Goal: Transaction & Acquisition: Purchase product/service

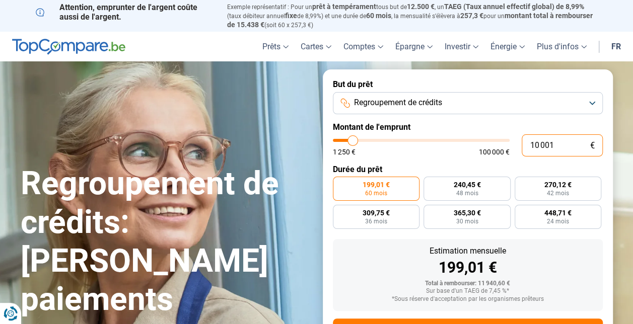
drag, startPoint x: 555, startPoint y: 148, endPoint x: 498, endPoint y: 142, distance: 57.7
click at [498, 143] on div "10 001 € 1 250 € 100 000 €" at bounding box center [468, 145] width 270 height 22
type input "10000"
radio input "true"
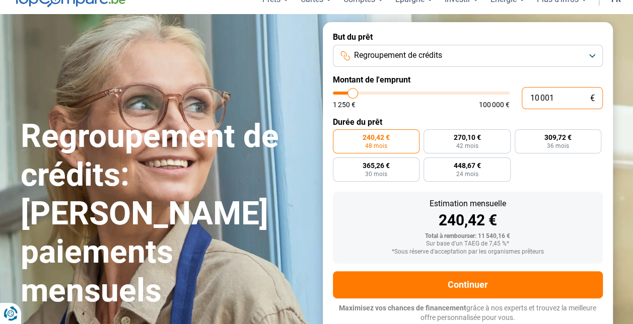
type input "2"
type input "1250"
type input "25"
type input "1250"
type input "250"
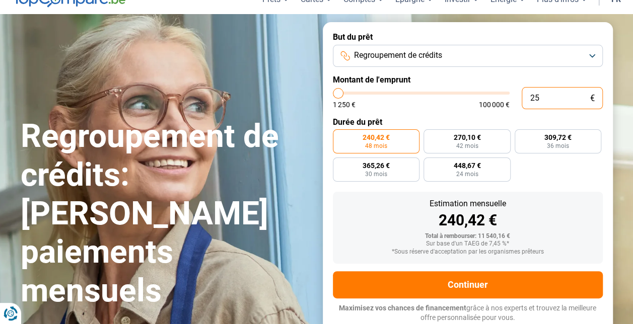
type input "1250"
type input "2 500"
type input "2500"
type input "25 000"
type input "25000"
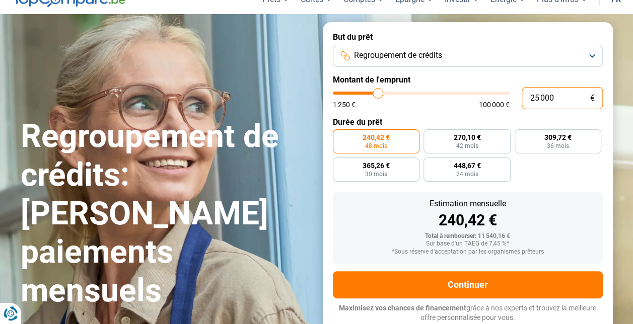
radio input "false"
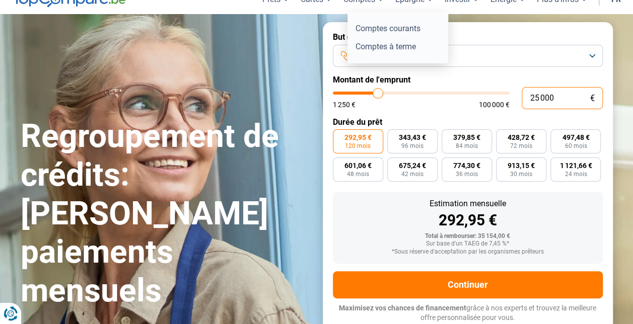
type input "25 000"
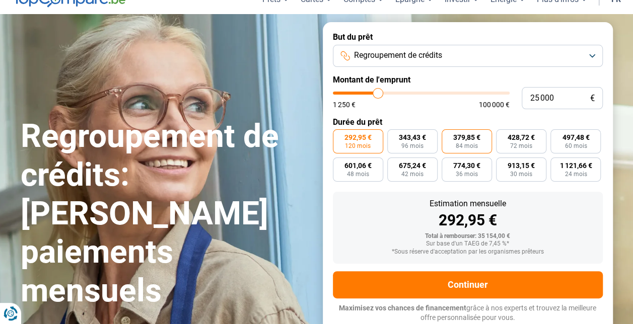
click at [467, 149] on span "84 mois" at bounding box center [467, 146] width 22 height 6
click at [448, 136] on input "379,85 € 84 mois" at bounding box center [445, 132] width 7 height 7
radio input "true"
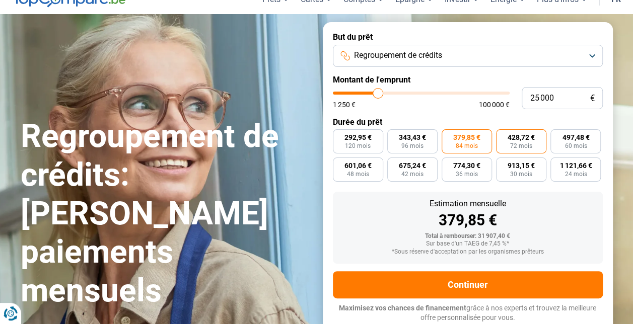
click at [527, 141] on span "428,72 €" at bounding box center [521, 137] width 27 height 7
click at [503, 136] on input "428,72 € 72 mois" at bounding box center [499, 132] width 7 height 7
radio input "true"
click at [451, 145] on label "379,85 € 84 mois" at bounding box center [467, 141] width 50 height 24
click at [448, 136] on input "379,85 € 84 mois" at bounding box center [445, 132] width 7 height 7
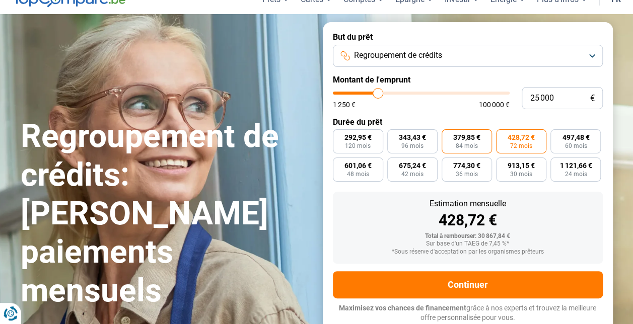
radio input "true"
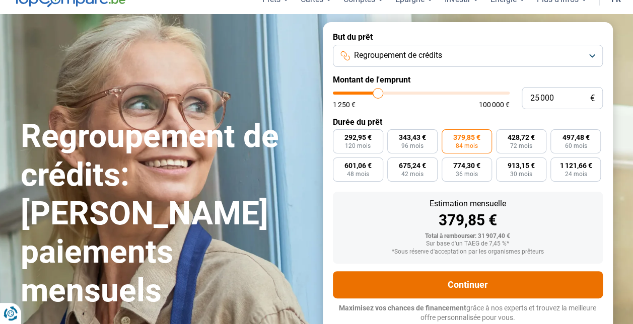
click at [473, 288] on button "Continuer" at bounding box center [468, 284] width 270 height 27
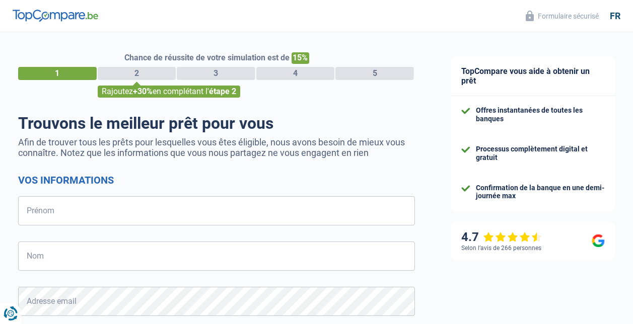
select select "32"
click at [271, 214] on input "Prénom" at bounding box center [216, 210] width 397 height 29
type input "[PERSON_NAME]"
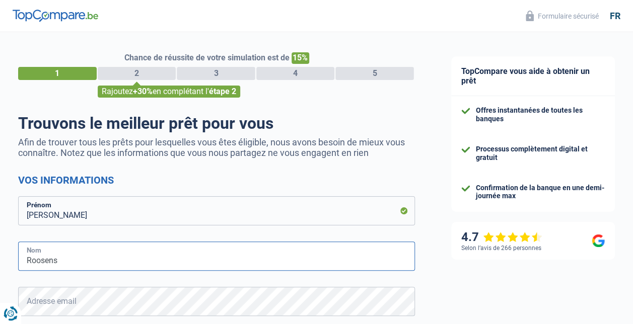
type input "Roosens"
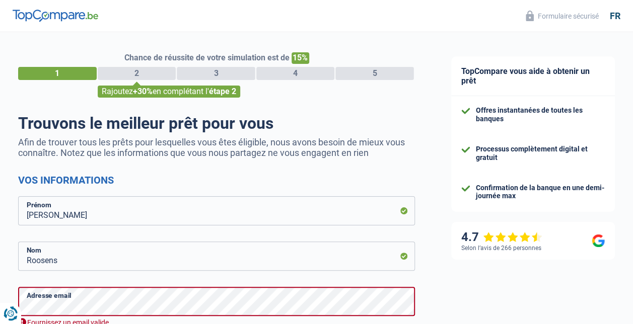
type input "489416573"
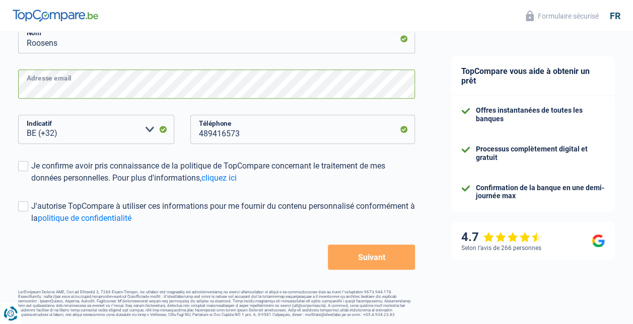
scroll to position [221, 0]
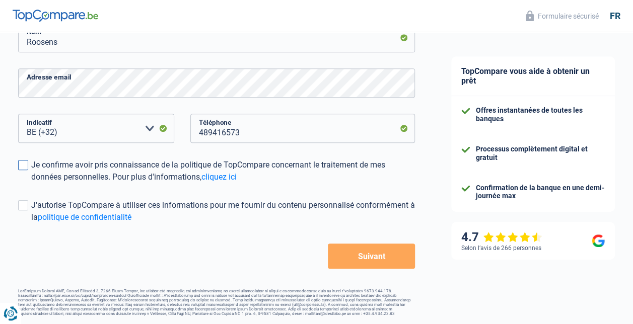
click at [22, 166] on span at bounding box center [23, 165] width 10 height 10
click at [31, 183] on input "Je confirme avoir pris connaissance de la politique de TopCompare concernant le…" at bounding box center [31, 183] width 0 height 0
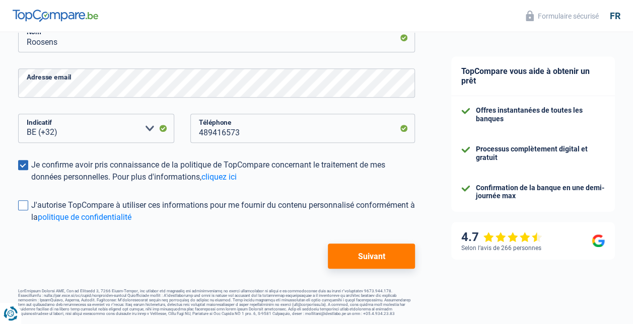
click at [19, 208] on span at bounding box center [23, 205] width 10 height 10
click at [31, 224] on input "J'autorise TopCompare à utiliser ces informations pour me fournir du contenu pe…" at bounding box center [31, 224] width 0 height 0
click at [338, 257] on button "Suivant" at bounding box center [371, 256] width 87 height 25
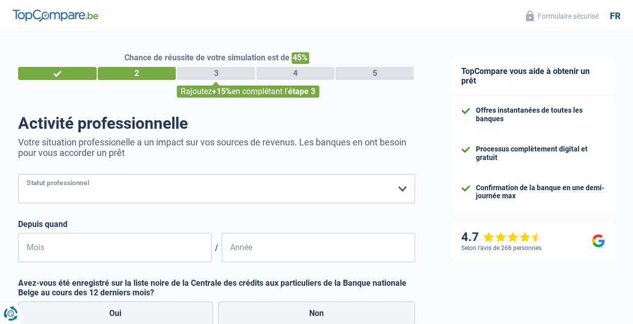
click at [233, 191] on select "Ouvrier Employé privé Employé public Invalide Indépendant Pensionné Chômeur Mut…" at bounding box center [216, 188] width 397 height 29
select select "publicEmployee"
click at [18, 175] on select "Ouvrier Employé privé Employé public Invalide Indépendant Pensionné Chômeur Mut…" at bounding box center [216, 188] width 397 height 29
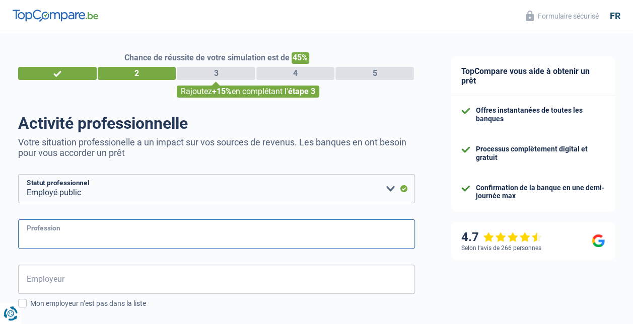
click at [154, 234] on input "Profession" at bounding box center [216, 234] width 397 height 29
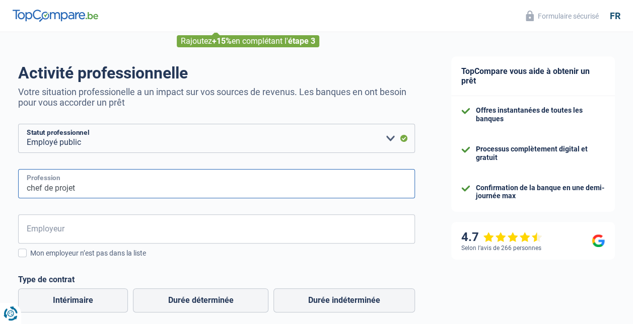
type input "chef de projet"
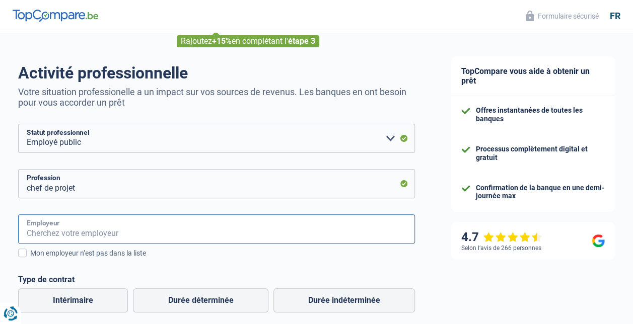
click at [153, 233] on input "Employeur" at bounding box center [216, 229] width 397 height 29
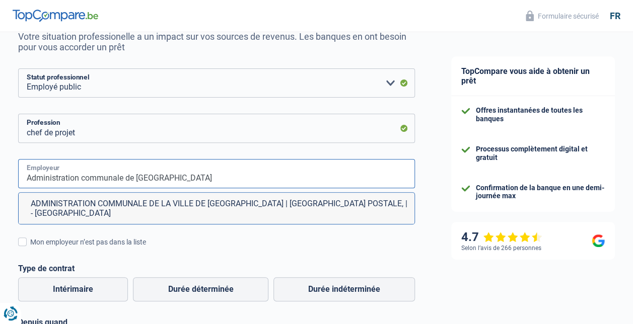
scroll to position [101, 0]
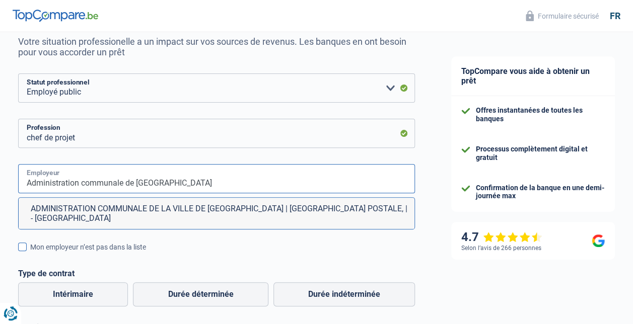
type input "Administration communale de [GEOGRAPHIC_DATA]"
click at [135, 242] on div "Mon employeur n’est pas dans la liste" at bounding box center [222, 247] width 385 height 11
click at [30, 253] on input "Mon employeur n’est pas dans la liste" at bounding box center [30, 253] width 0 height 0
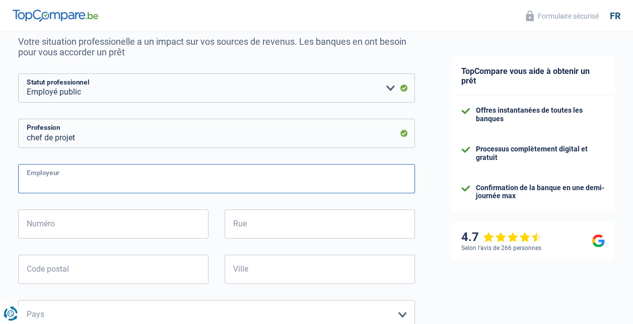
click at [136, 181] on input "Employeur" at bounding box center [216, 178] width 397 height 29
type input "Administration communale de la ville de [GEOGRAPHIC_DATA]"
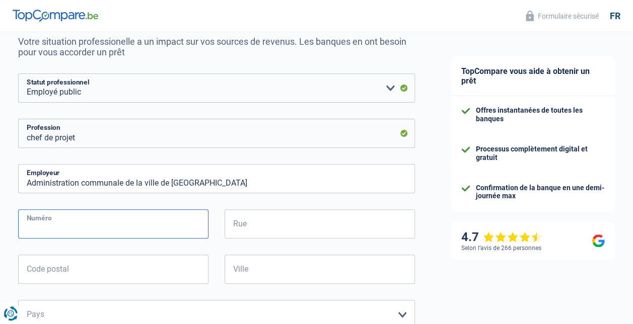
click at [111, 228] on input "Numéro" at bounding box center [113, 223] width 190 height 29
type input "rue de la liberté"
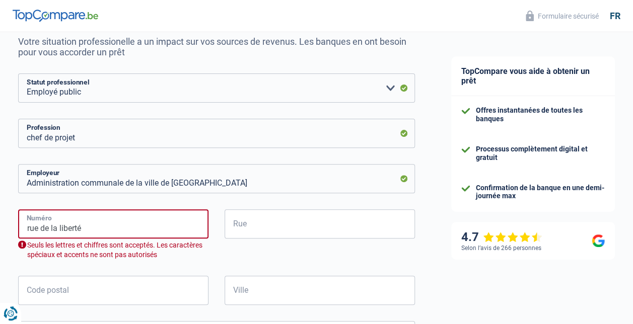
drag, startPoint x: 114, startPoint y: 230, endPoint x: -2, endPoint y: 234, distance: 116.4
click at [0, 233] on html "Vous avez le contrôle de vos données Nous utilisons des cookies, tout comme nos…" at bounding box center [316, 66] width 633 height 334
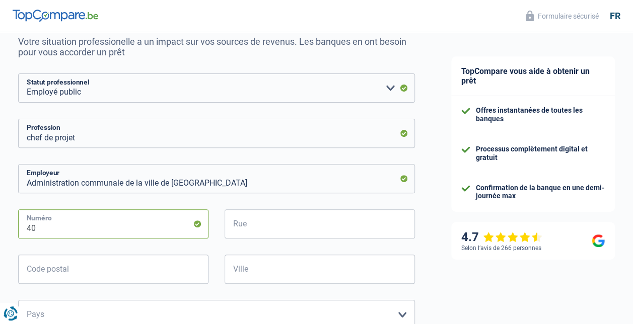
type input "40"
click at [296, 224] on input "Rue" at bounding box center [320, 223] width 190 height 29
type input "rue de la liberté"
type input "6240"
type input "Farciennes"
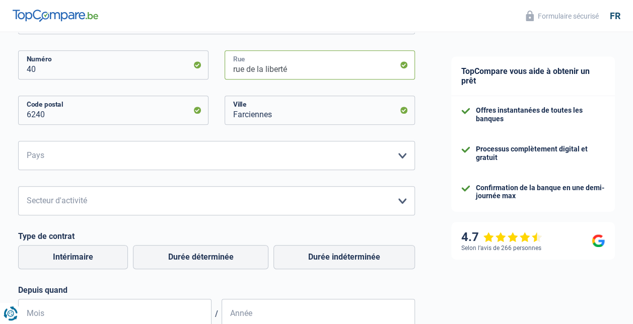
scroll to position [252, 0]
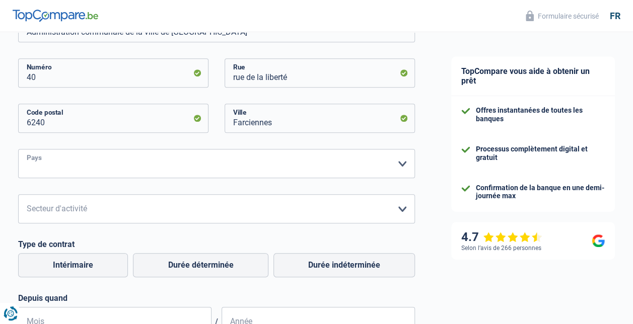
click at [193, 170] on select "[GEOGRAPHIC_DATA] [GEOGRAPHIC_DATA] [GEOGRAPHIC_DATA] [GEOGRAPHIC_DATA] [GEOGRA…" at bounding box center [216, 163] width 397 height 29
select select "BE"
click at [18, 150] on select "[GEOGRAPHIC_DATA] [GEOGRAPHIC_DATA] [GEOGRAPHIC_DATA] [GEOGRAPHIC_DATA] [GEOGRA…" at bounding box center [216, 163] width 397 height 29
click at [181, 215] on select "Agriculture/Pêche Industrie Horeca Courier/Fitness/Taxi Construction Banques/As…" at bounding box center [216, 208] width 397 height 29
click at [406, 210] on select "Agriculture/Pêche Industrie Horeca Courier/Fitness/Taxi Construction Banques/As…" at bounding box center [216, 208] width 397 height 29
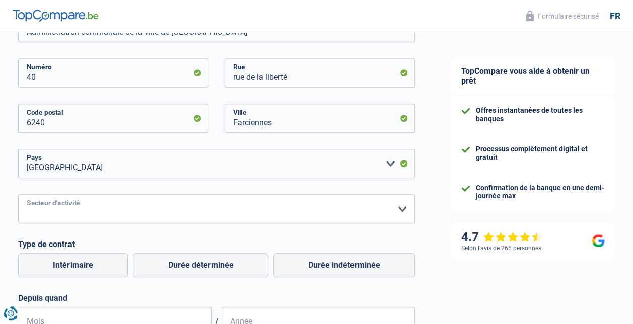
click at [401, 210] on select "Agriculture/Pêche Industrie Horeca Courier/Fitness/Taxi Construction Banques/As…" at bounding box center [216, 208] width 397 height 29
select select "stateUniversityEu"
click at [18, 195] on select "Agriculture/Pêche Industrie Horeca Courier/Fitness/Taxi Construction Banques/As…" at bounding box center [216, 208] width 397 height 29
click at [307, 269] on label "Durée indéterminée" at bounding box center [344, 265] width 142 height 24
click at [307, 269] on input "Durée indéterminée" at bounding box center [344, 265] width 142 height 24
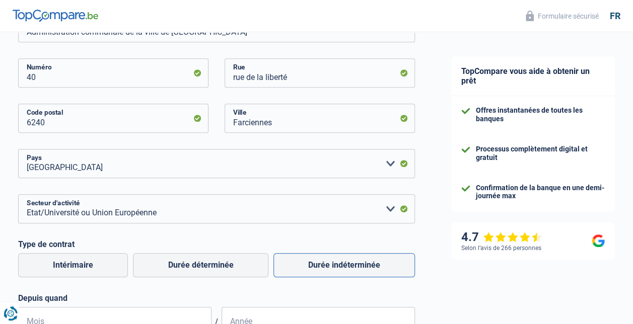
radio input "true"
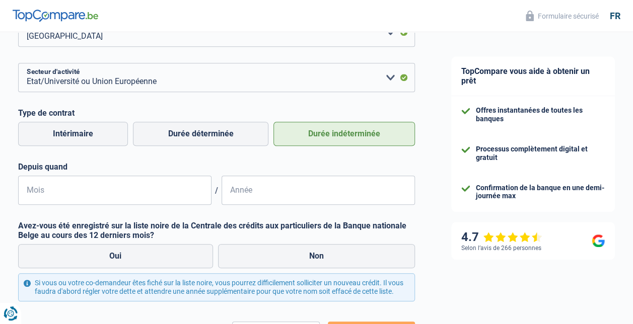
scroll to position [403, 0]
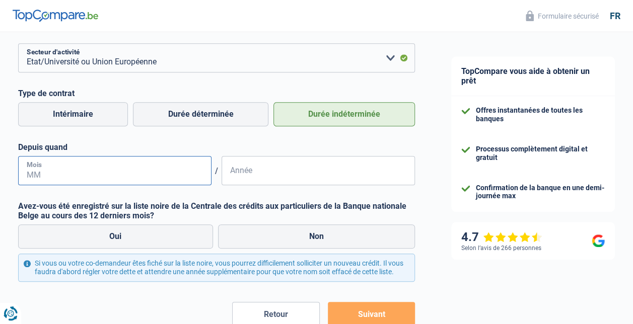
click at [133, 170] on input "Mois" at bounding box center [114, 170] width 193 height 29
type input "09"
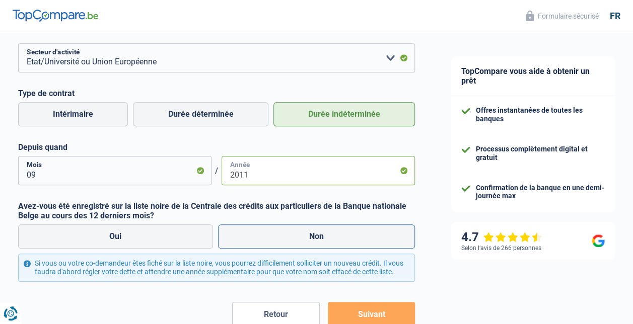
type input "2011"
click at [274, 238] on label "Non" at bounding box center [316, 237] width 197 height 24
click at [274, 238] on input "Non" at bounding box center [316, 237] width 197 height 24
radio input "true"
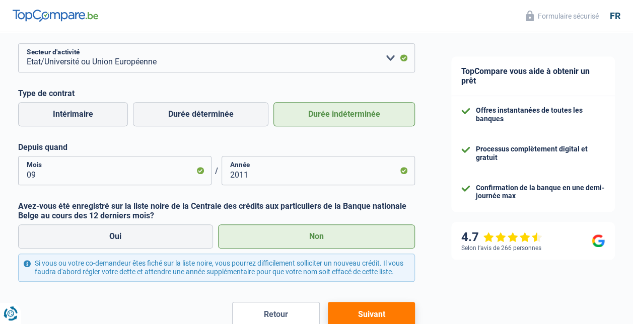
scroll to position [453, 0]
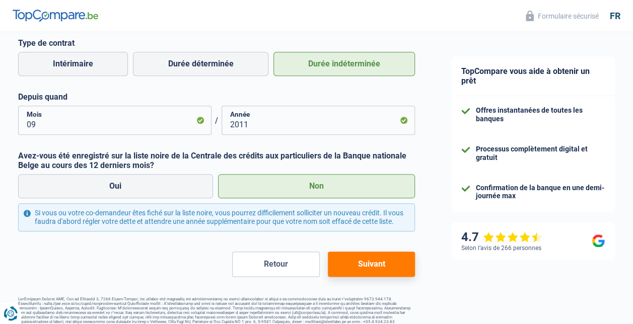
click at [349, 265] on button "Suivant" at bounding box center [371, 264] width 87 height 25
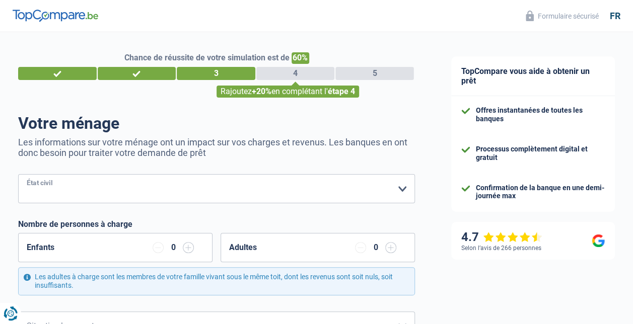
click at [255, 186] on select "[PERSON_NAME](e) Cohabitant(e) légal(e) Divorcé(e) Veuf(ve) Séparé (de fait) Ve…" at bounding box center [216, 188] width 397 height 29
select select "married"
click at [18, 175] on select "[PERSON_NAME](e) Cohabitant(e) légal(e) Divorcé(e) Veuf(ve) Séparé (de fait) Ve…" at bounding box center [216, 188] width 397 height 29
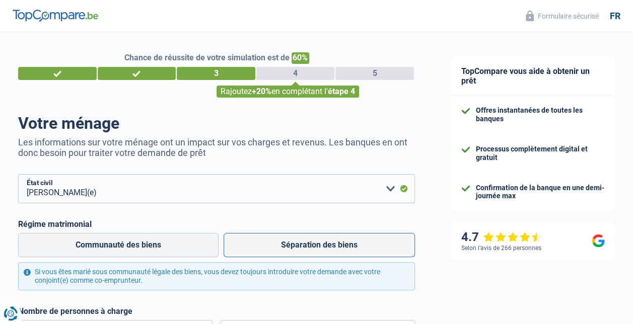
click at [329, 248] on label "Séparation des biens" at bounding box center [319, 245] width 191 height 24
click at [329, 248] on input "Séparation des biens" at bounding box center [319, 245] width 191 height 24
radio input "true"
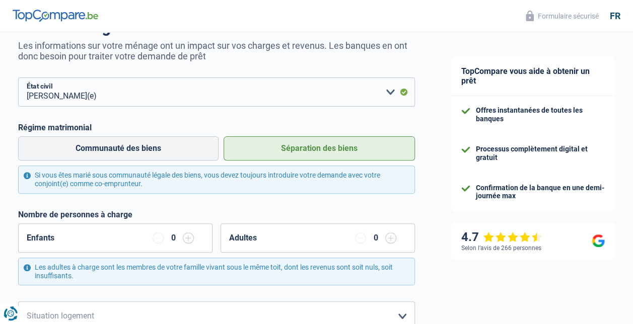
scroll to position [101, 0]
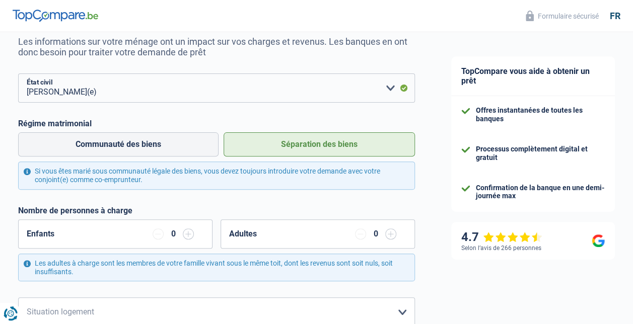
click at [174, 236] on div "0" at bounding box center [173, 234] width 9 height 8
click at [190, 234] on input "button" at bounding box center [188, 234] width 11 height 11
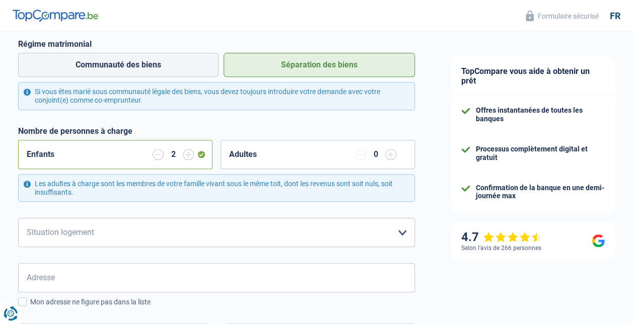
scroll to position [201, 0]
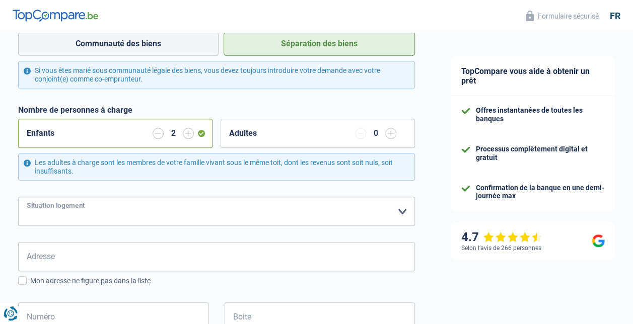
click at [293, 220] on select "Locataire Propriétaire avec prêt hypothécaire Propriétaire sans prêt hypothécai…" at bounding box center [216, 211] width 397 height 29
select select "ownerWithMortgage"
click at [18, 197] on select "Locataire Propriétaire avec prêt hypothécaire Propriétaire sans prêt hypothécai…" at bounding box center [216, 211] width 397 height 29
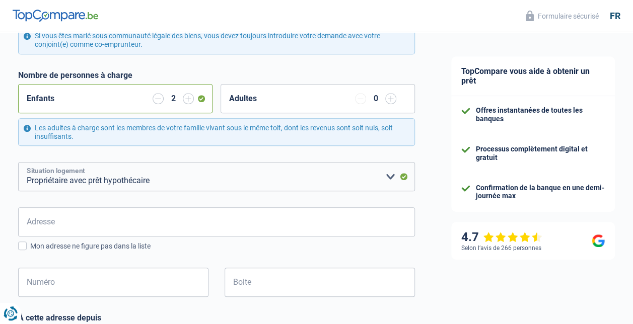
scroll to position [252, 0]
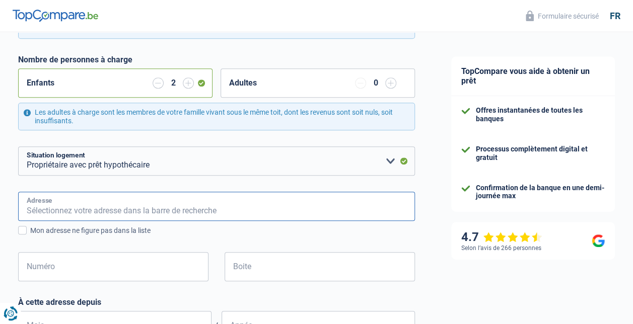
click at [275, 210] on input "Adresse" at bounding box center [216, 206] width 397 height 29
type input "rue a dettes"
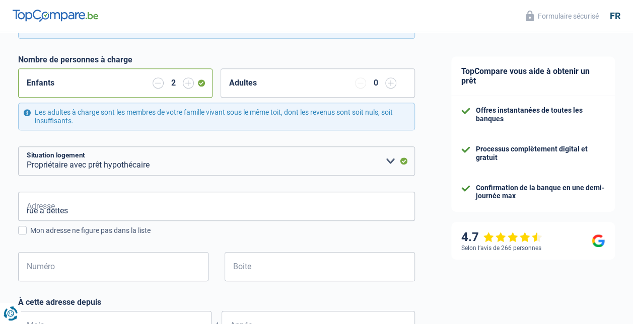
type input "[GEOGRAPHIC_DATA]"
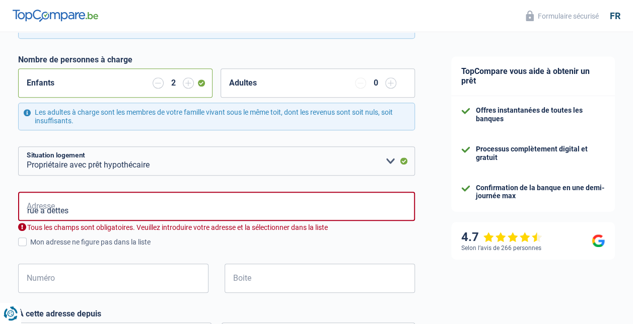
type input "[GEOGRAPHIC_DATA]"
click at [95, 215] on input "rue a dettes" at bounding box center [216, 206] width 397 height 29
click at [97, 210] on input "rue a dettes" at bounding box center [216, 206] width 397 height 29
click at [296, 248] on div "rue a dettes Adresse Tous les champs sont obligatoires. Veuillez introduire vot…" at bounding box center [216, 250] width 397 height 117
drag, startPoint x: 315, startPoint y: 207, endPoint x: 0, endPoint y: 207, distance: 315.2
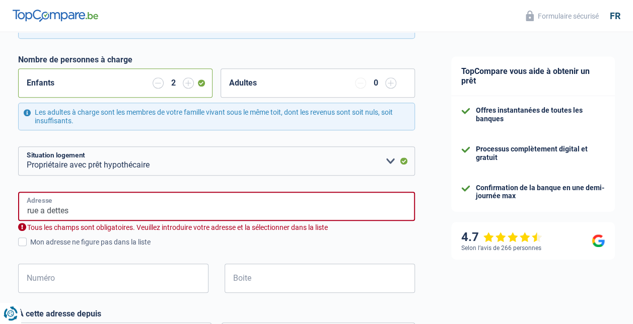
click at [426, 278] on div "Chance de réussite de votre simulation est de 60% 1 2 3 4 5 Rajoutez +20% en co…" at bounding box center [216, 208] width 433 height 865
click at [185, 209] on input "rue A Dettes" at bounding box center [216, 206] width 397 height 29
type input "Rue à Dettes, 6150, Anderlues, [GEOGRAPHIC_DATA]"
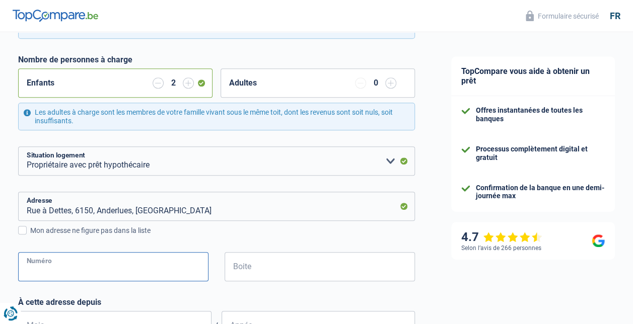
click at [127, 268] on input "Numéro" at bounding box center [113, 266] width 190 height 29
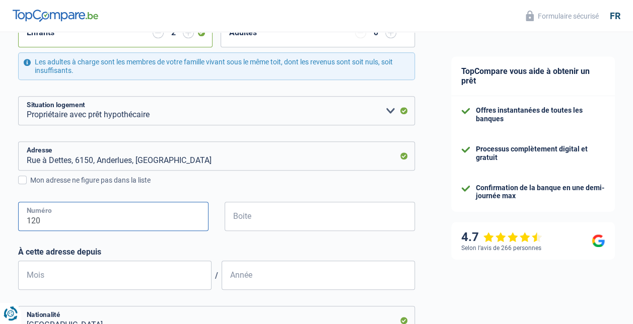
type input "120"
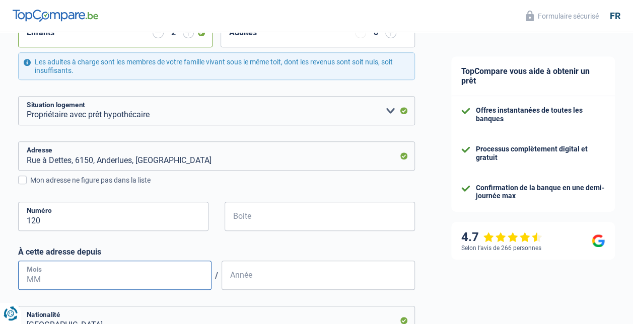
click at [109, 280] on input "Mois" at bounding box center [114, 275] width 193 height 29
type input "12"
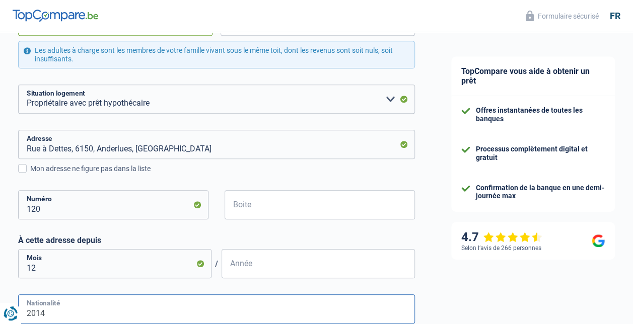
type input "2014"
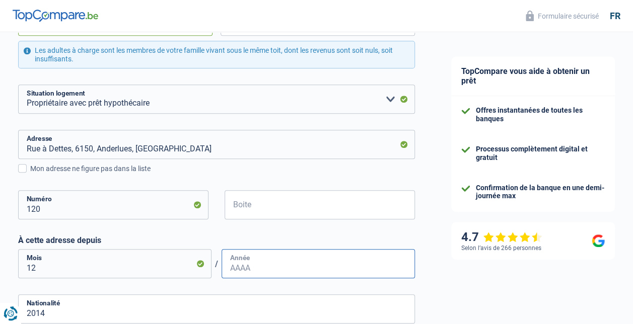
click at [262, 271] on input "Année" at bounding box center [318, 263] width 193 height 29
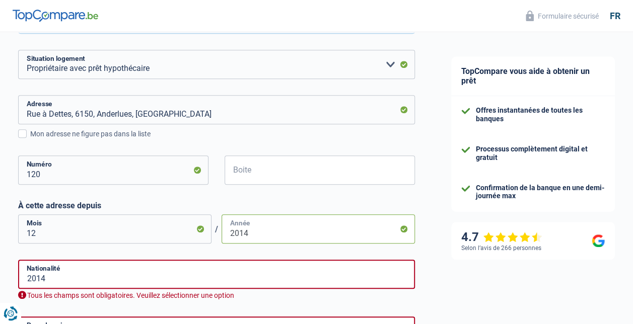
scroll to position [364, 0]
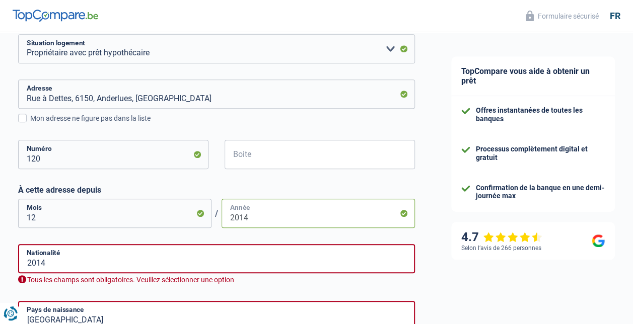
type input "2014"
click at [300, 256] on input "2014" at bounding box center [216, 258] width 397 height 29
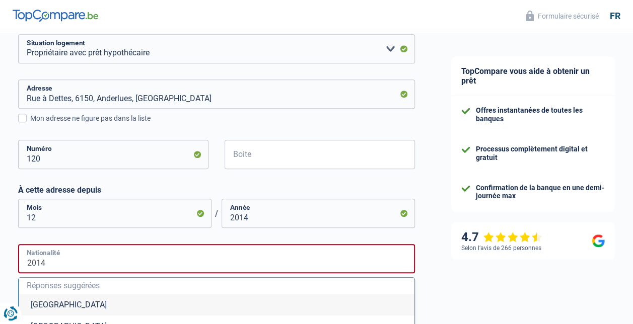
click at [300, 256] on input "2014" at bounding box center [216, 258] width 397 height 29
click at [43, 305] on li "[GEOGRAPHIC_DATA]" at bounding box center [217, 305] width 396 height 22
type input "[GEOGRAPHIC_DATA]"
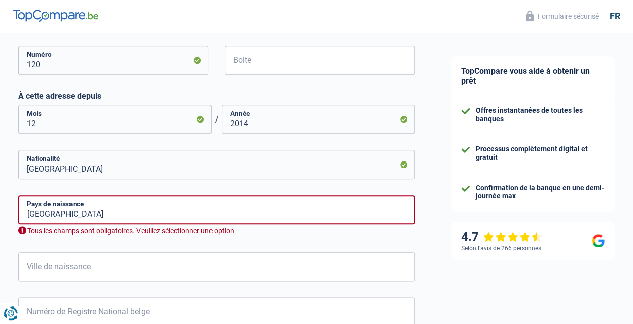
scroll to position [465, 0]
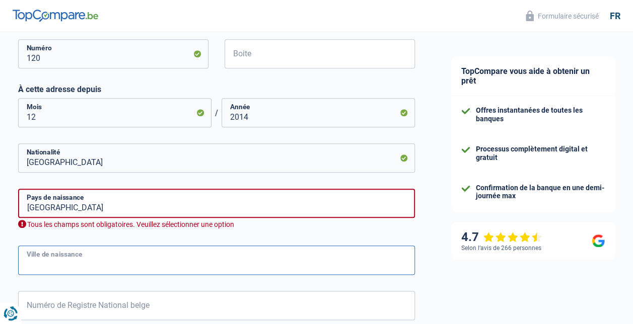
click at [236, 274] on input "Ville de naissance" at bounding box center [216, 260] width 397 height 29
click at [272, 263] on input "Ville de naissance" at bounding box center [216, 260] width 397 height 29
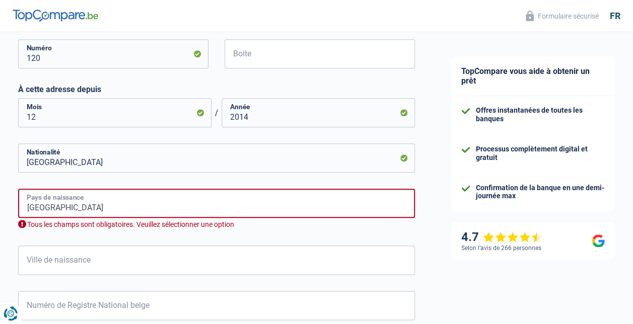
click at [279, 199] on input "[GEOGRAPHIC_DATA]" at bounding box center [216, 203] width 397 height 29
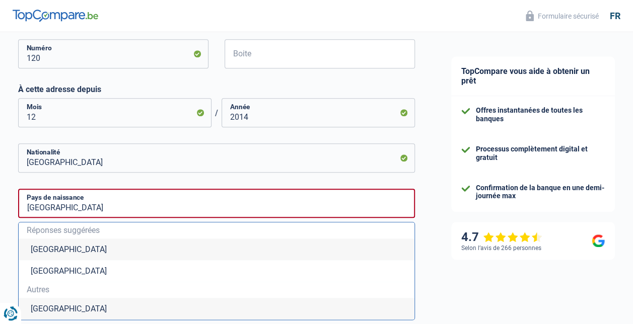
click at [34, 253] on li "[GEOGRAPHIC_DATA]" at bounding box center [217, 250] width 396 height 22
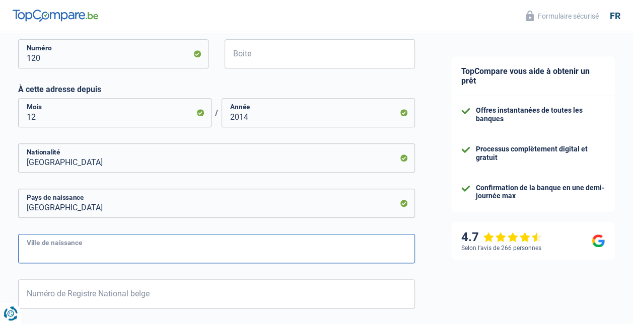
click at [208, 253] on input "Ville de naissance" at bounding box center [216, 248] width 397 height 29
type input "[GEOGRAPHIC_DATA]"
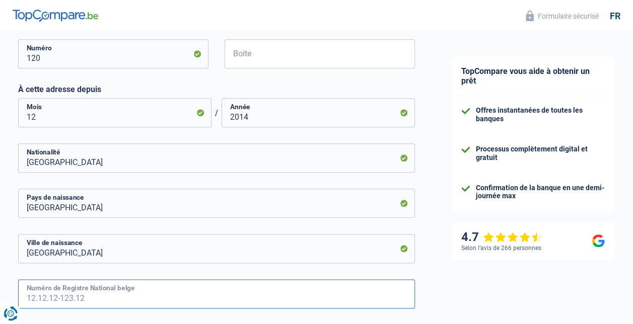
click at [105, 292] on input "Numéro de Registre National belge" at bounding box center [216, 293] width 397 height 29
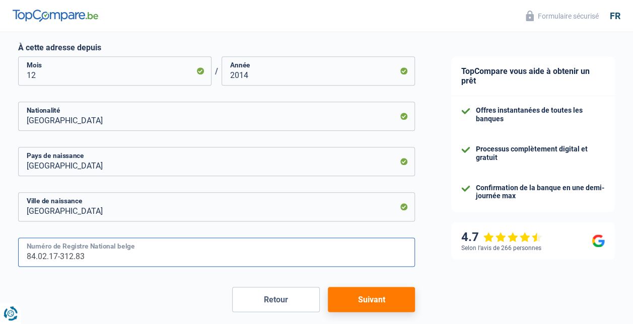
scroll to position [551, 0]
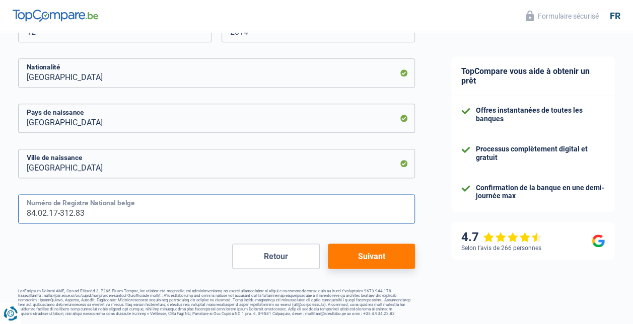
type input "84.02.17-312.83"
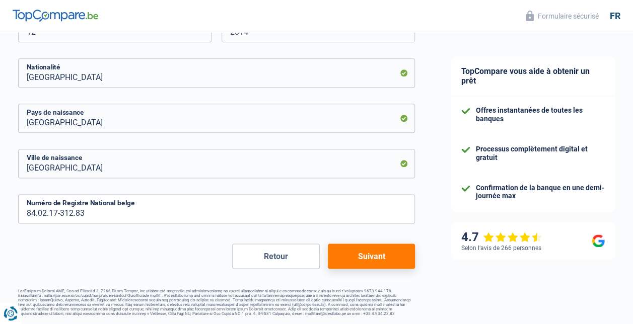
click at [365, 259] on button "Suivant" at bounding box center [371, 256] width 87 height 25
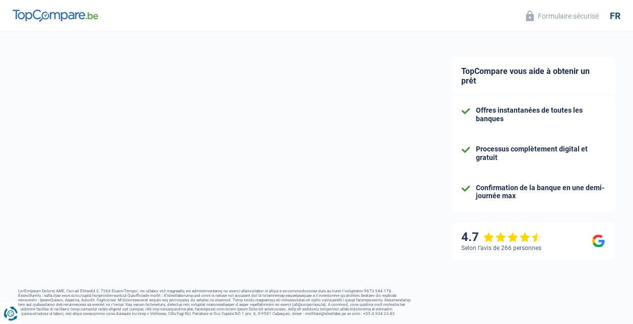
select select "familyAllowances"
select select "netSalary"
select select "mealVouchers"
select select "mortgage"
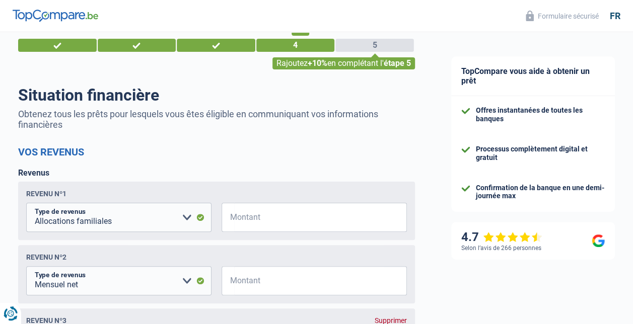
scroll to position [50, 0]
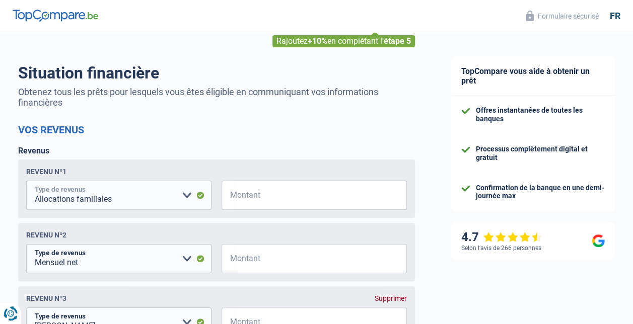
click at [123, 195] on select "Allocation d'handicap Allocations chômage Allocations familiales Chèques repas …" at bounding box center [118, 195] width 185 height 29
click at [282, 201] on input "Montant" at bounding box center [320, 195] width 173 height 29
type input "412"
click at [132, 263] on select "Allocation d'handicap Allocations chômage Allocations familiales Chèques repas …" at bounding box center [118, 258] width 185 height 29
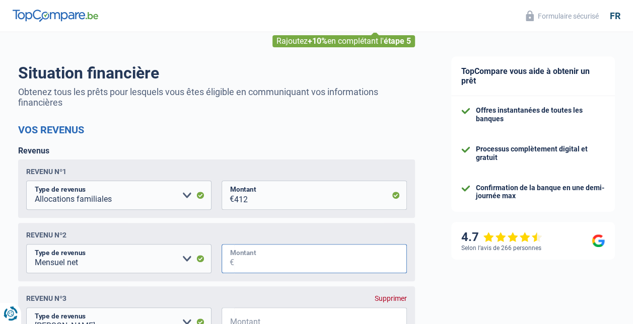
click at [257, 261] on input "Montant" at bounding box center [320, 258] width 173 height 29
drag, startPoint x: 286, startPoint y: 266, endPoint x: 213, endPoint y: 261, distance: 73.7
click at [213, 261] on fieldset "Allocation d'handicap Allocations chômage Allocations familiales Chèques repas …" at bounding box center [216, 258] width 381 height 29
type input "2.971"
click at [295, 288] on div "Revenu nº1 Allocation d'handicap Allocations chômage Allocations familiales Chè…" at bounding box center [216, 252] width 397 height 185
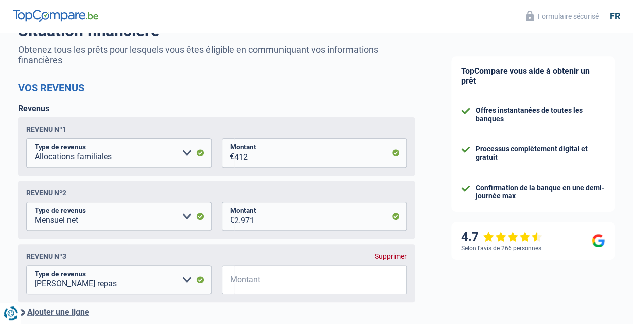
scroll to position [151, 0]
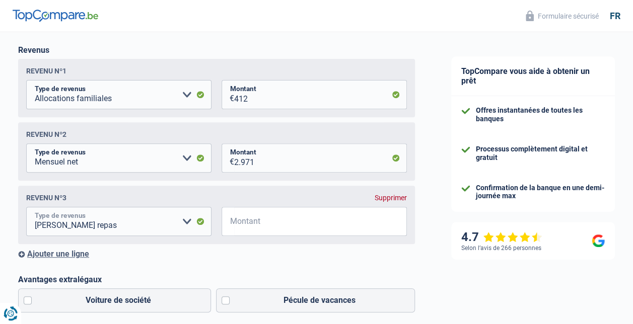
click at [184, 224] on select "Allocation d'handicap Allocations chômage Allocations familiales Chèques repas …" at bounding box center [118, 221] width 185 height 29
click at [198, 222] on select "Allocation d'handicap Allocations chômage Allocations familiales Chèques repas …" at bounding box center [118, 221] width 185 height 29
click at [199, 223] on select "Allocation d'handicap Allocations chômage Allocations familiales Chèques repas …" at bounding box center [118, 221] width 185 height 29
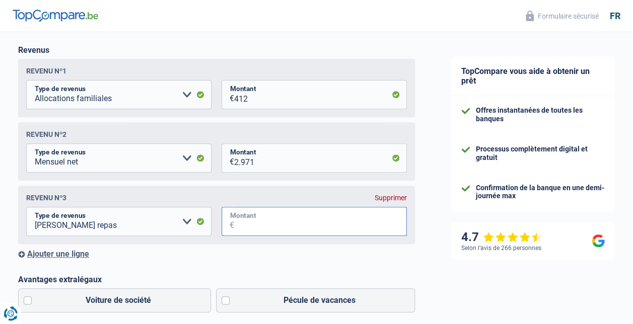
click at [275, 227] on input "Montant" at bounding box center [320, 221] width 173 height 29
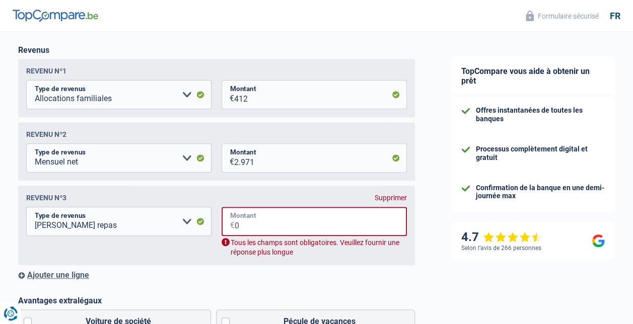
scroll to position [201, 0]
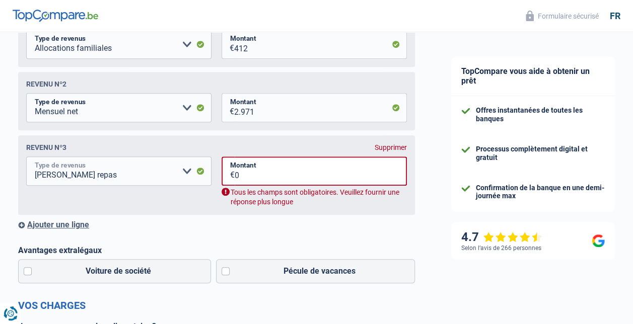
click at [199, 174] on select "Allocation d'handicap Allocations chômage Allocations familiales Chèques repas …" at bounding box center [118, 171] width 185 height 29
click at [163, 220] on div "Revenus Revenu nº1 Allocation d'handicap Allocations chômage Allocations famili…" at bounding box center [216, 112] width 397 height 235
click at [268, 181] on input "0" at bounding box center [321, 171] width 172 height 29
click at [268, 180] on input "0" at bounding box center [321, 171] width 172 height 29
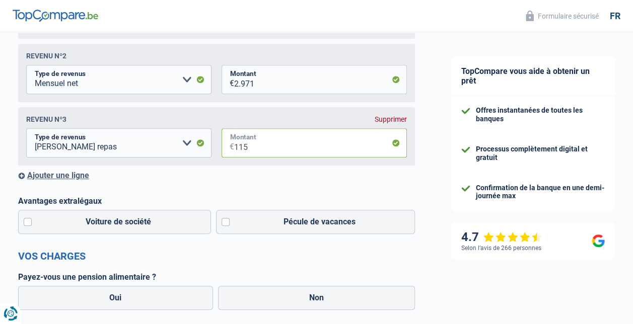
scroll to position [252, 0]
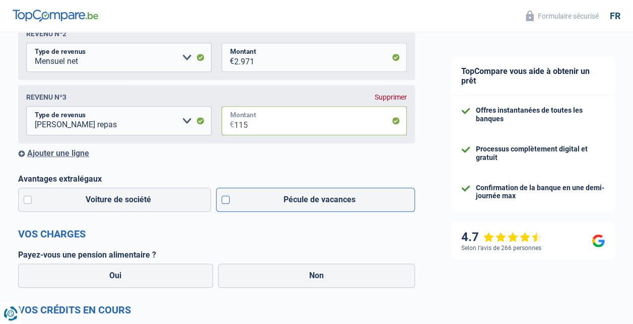
type input "115"
click at [223, 202] on label "Pécule de vacances" at bounding box center [315, 200] width 199 height 24
click at [223, 202] on input "Pécule de vacances" at bounding box center [315, 200] width 199 height 24
checkbox input "true"
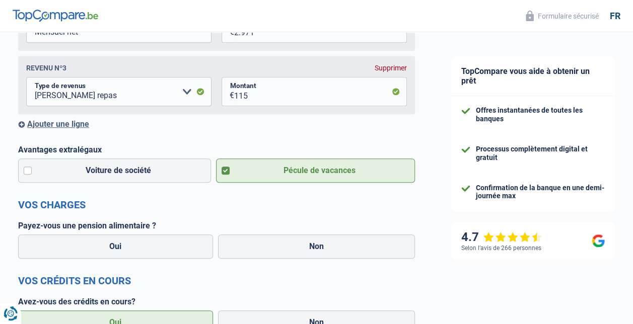
scroll to position [302, 0]
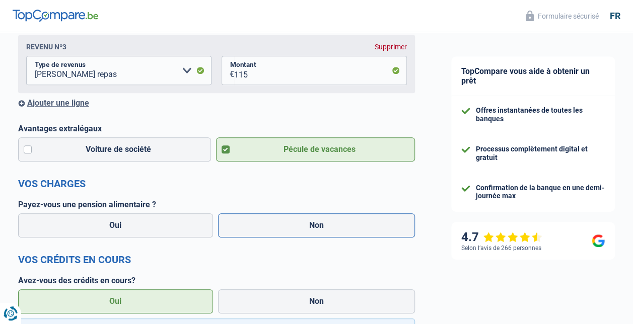
click at [296, 233] on label "Non" at bounding box center [316, 226] width 197 height 24
click at [296, 233] on input "Non" at bounding box center [316, 226] width 197 height 24
radio input "true"
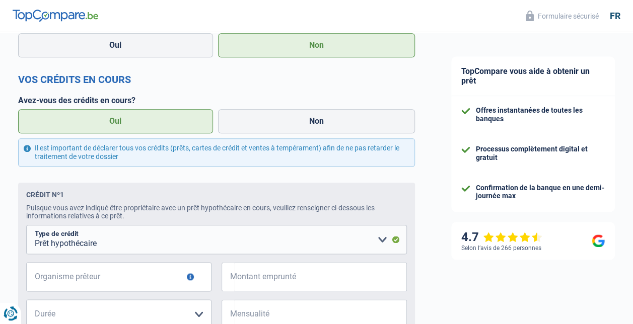
scroll to position [504, 0]
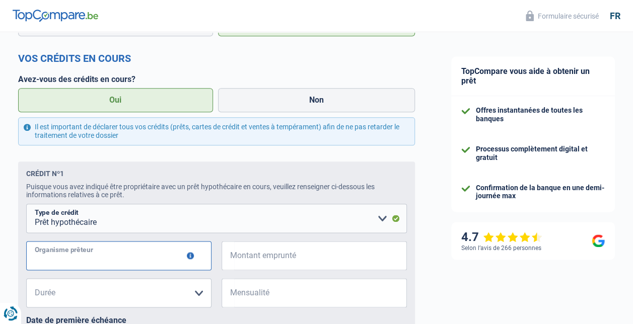
click at [155, 260] on input "Organisme prêteur" at bounding box center [118, 255] width 185 height 29
type input "argenta"
click at [272, 266] on input "Montant emprunté" at bounding box center [320, 255] width 173 height 29
type input "50.000"
click at [184, 290] on select "120 mois 180 mois 240 mois 300 mois 360 mois 420 mois Veuillez sélectionner une…" at bounding box center [118, 292] width 185 height 29
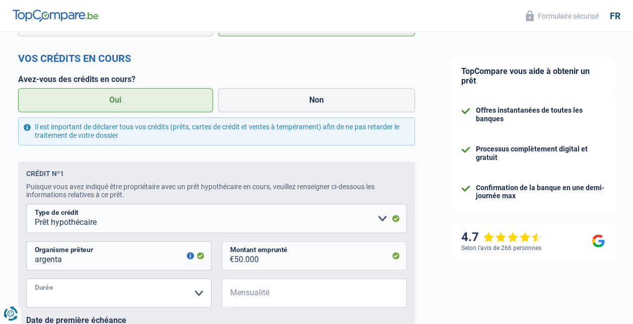
select select "420"
click at [26, 281] on select "120 mois 180 mois 240 mois 300 mois 360 mois 420 mois Veuillez sélectionner une…" at bounding box center [118, 292] width 185 height 29
click at [281, 291] on input "Mensualité" at bounding box center [320, 292] width 173 height 29
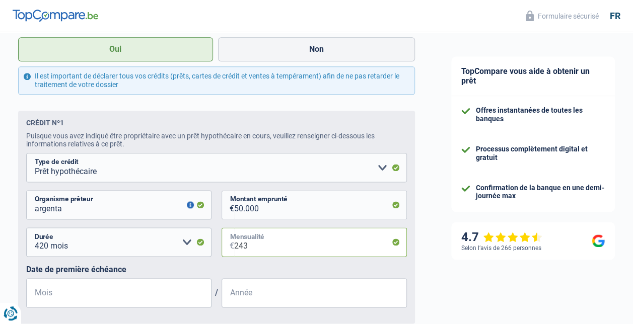
scroll to position [604, 0]
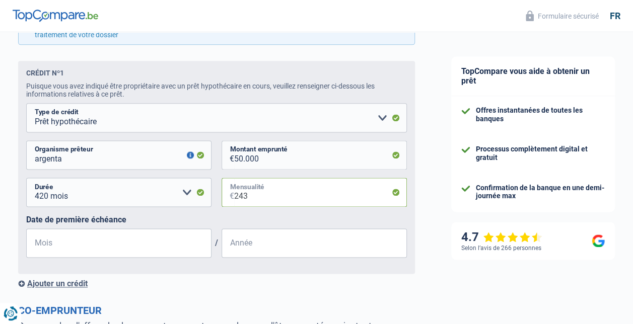
type input "243"
click at [154, 248] on input "Mois" at bounding box center [118, 243] width 185 height 29
click at [251, 164] on input "50.000" at bounding box center [320, 154] width 173 height 29
drag, startPoint x: 270, startPoint y: 161, endPoint x: 224, endPoint y: 163, distance: 46.4
click at [224, 163] on div "50.000 € Montant emprunté" at bounding box center [314, 154] width 185 height 29
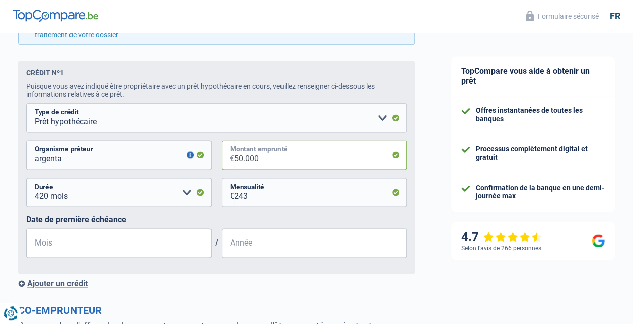
type input "6"
select select
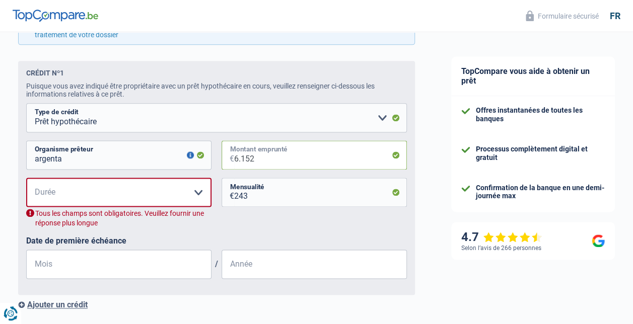
type input "6.152"
click at [143, 193] on select "120 mois 180 mois 240 mois 300 mois 360 mois 420 mois Veuillez sélectionner une…" at bounding box center [118, 192] width 185 height 29
select select "240"
click at [26, 181] on select "120 mois 180 mois 240 mois 300 mois 360 mois 420 mois Veuillez sélectionner une…" at bounding box center [118, 192] width 185 height 29
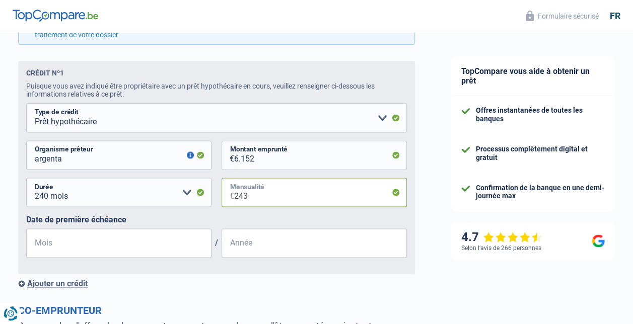
click at [257, 195] on input "243" at bounding box center [320, 192] width 173 height 29
click at [279, 164] on input "6.152" at bounding box center [320, 154] width 173 height 29
drag, startPoint x: 279, startPoint y: 164, endPoint x: 190, endPoint y: 146, distance: 91.0
click at [190, 146] on div "argenta Organisme prêteur Veillez à ne pas indiquer le nom du courtier, mais bi…" at bounding box center [216, 158] width 381 height 37
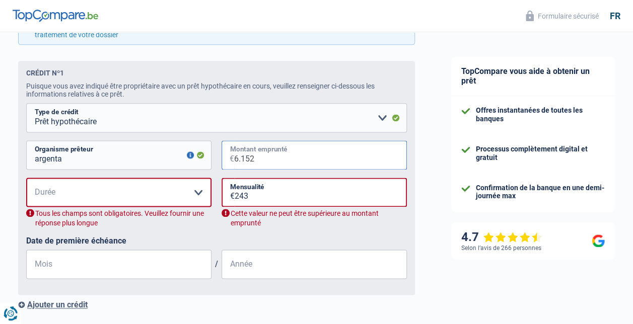
type input "1"
select select
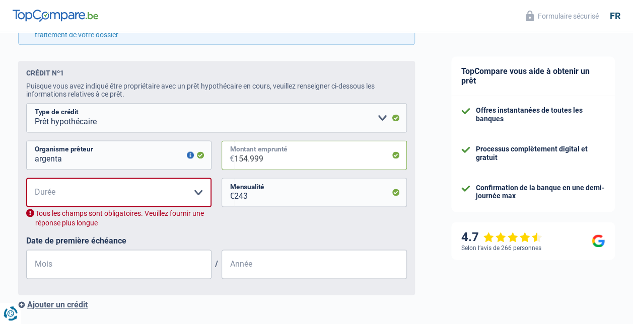
type input "154.999"
click at [135, 200] on select "120 mois 180 mois 240 mois 300 mois 360 mois 420 mois Veuillez sélectionner une…" at bounding box center [118, 192] width 185 height 29
select select "240"
click at [26, 181] on select "120 mois 180 mois 240 mois 300 mois 360 mois 420 mois Veuillez sélectionner une…" at bounding box center [118, 192] width 185 height 29
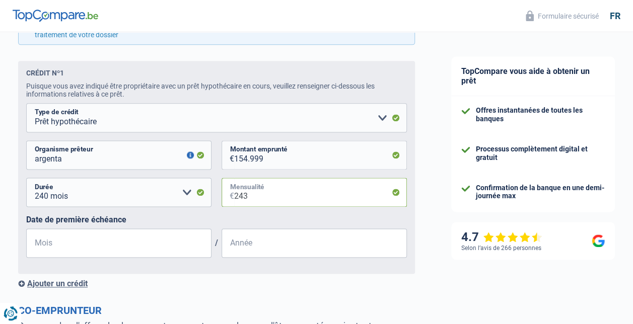
click at [292, 201] on input "243" at bounding box center [320, 192] width 173 height 29
type input "780"
click at [102, 248] on input "Mois" at bounding box center [118, 243] width 185 height 29
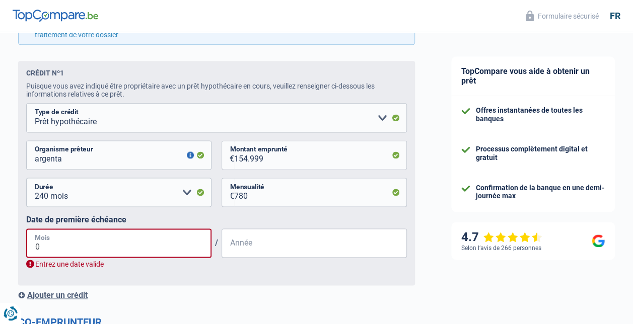
type input "03"
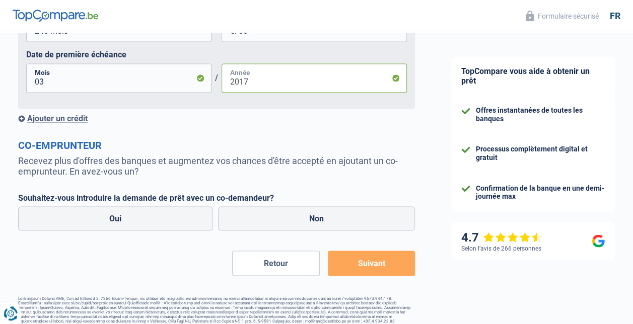
scroll to position [783, 0]
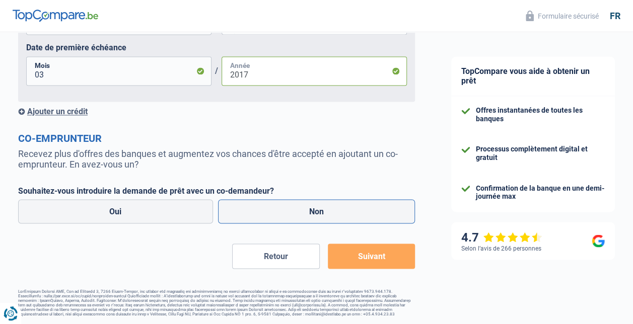
type input "2017"
click at [313, 207] on label "Non" at bounding box center [316, 211] width 197 height 24
click at [313, 207] on input "Non" at bounding box center [316, 211] width 197 height 24
radio input "true"
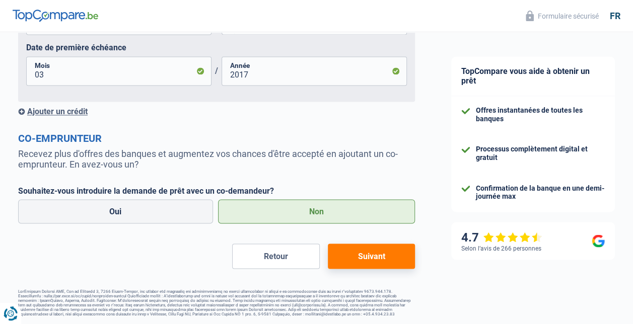
click at [375, 260] on button "Suivant" at bounding box center [371, 256] width 87 height 25
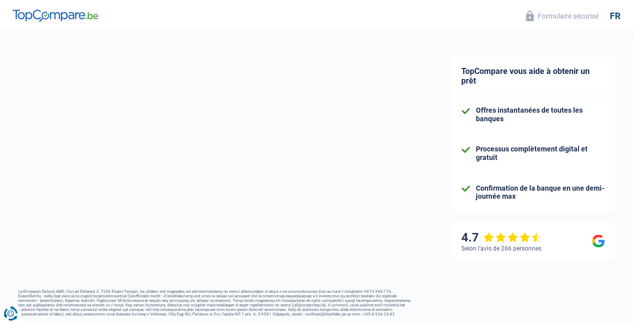
select select "120"
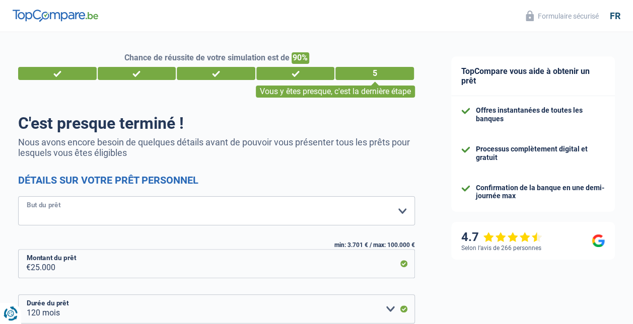
click at [243, 212] on select "Confort maison: meubles, textile, peinture, électroménager, outillage non-profe…" at bounding box center [216, 210] width 397 height 29
select select "other"
click at [18, 197] on select "Confort maison: meubles, textile, peinture, électroménager, outillage non-profe…" at bounding box center [216, 210] width 397 height 29
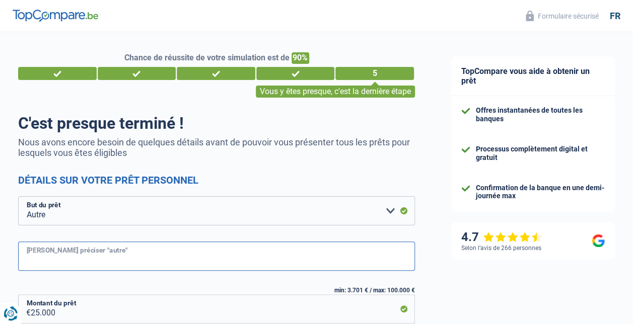
click at [64, 258] on input "[PERSON_NAME] préciser "autre"" at bounding box center [216, 256] width 397 height 29
click at [88, 261] on input "regroupement decrédit" at bounding box center [216, 256] width 397 height 29
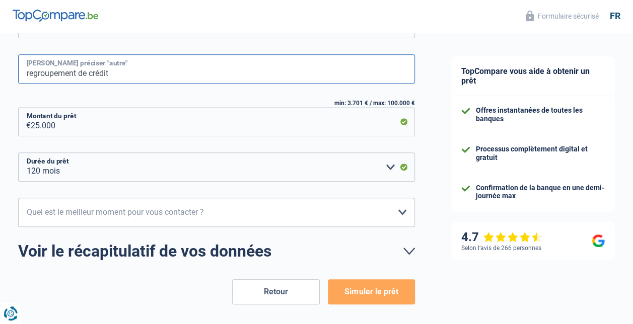
scroll to position [201, 0]
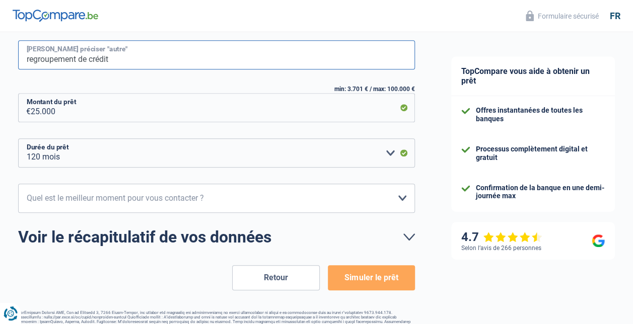
type input "regroupement de crédit"
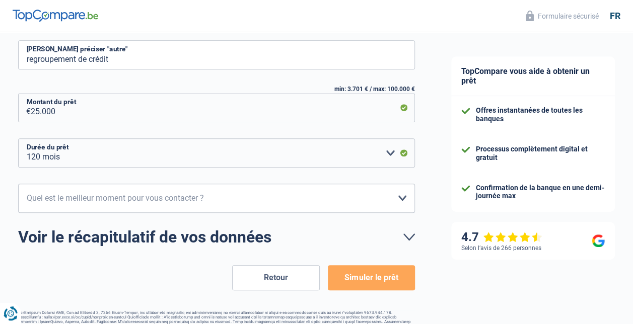
click at [365, 280] on button "Simuler le prêt" at bounding box center [371, 277] width 87 height 25
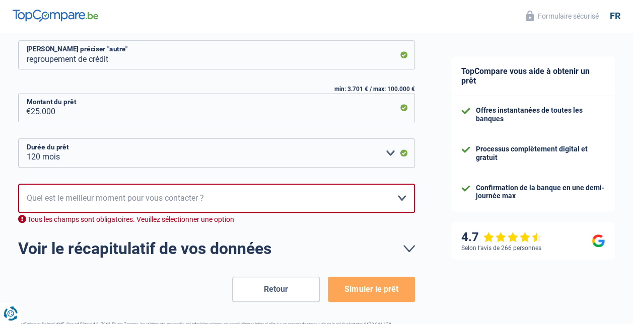
scroll to position [225, 0]
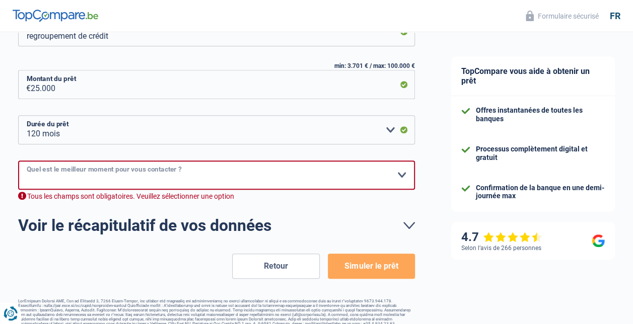
click at [198, 179] on select "10h-12h 12h-14h 14h-16h 16h-18h Veuillez sélectionner une option" at bounding box center [216, 175] width 397 height 29
select select "14-16"
click at [18, 161] on select "10h-12h 12h-14h 14h-16h 16h-18h Veuillez sélectionner une option" at bounding box center [216, 175] width 397 height 29
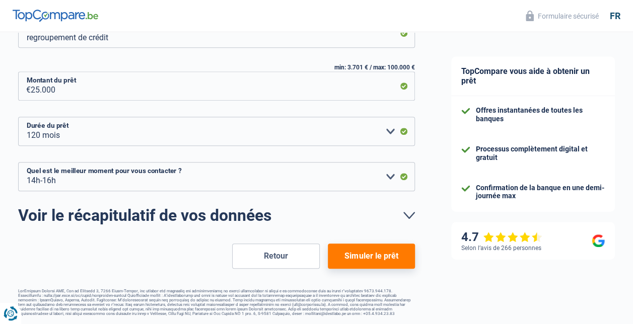
click at [371, 264] on button "Simuler le prêt" at bounding box center [371, 256] width 87 height 25
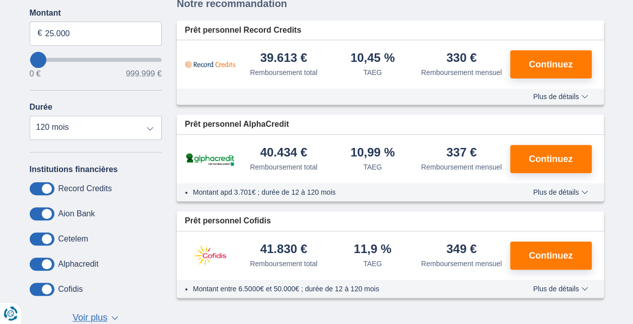
scroll to position [302, 0]
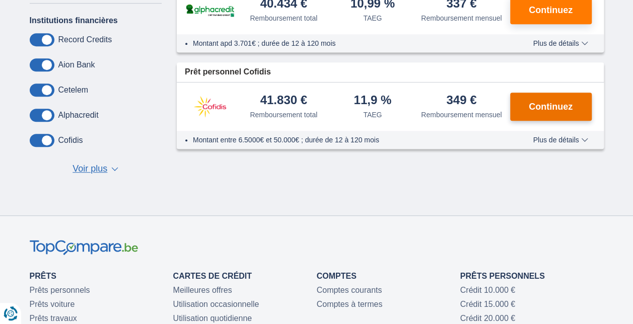
click at [558, 102] on span "Continuez" at bounding box center [551, 106] width 44 height 9
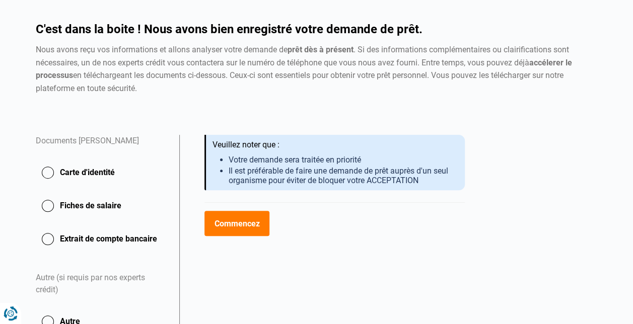
scroll to position [101, 0]
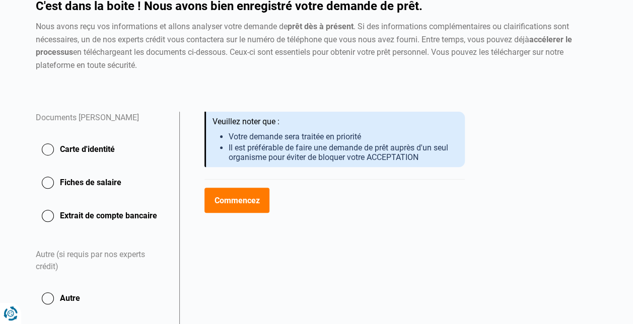
click at [244, 203] on button "Commencez" at bounding box center [236, 200] width 65 height 25
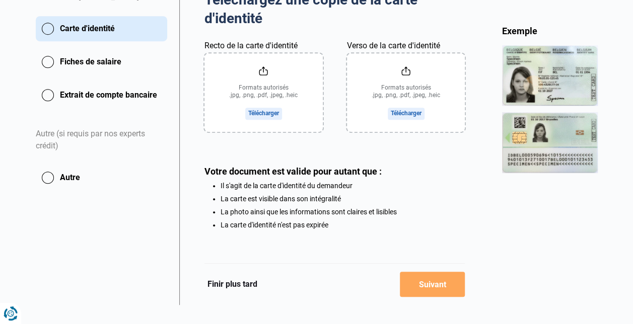
scroll to position [238, 0]
